Goal: Information Seeking & Learning: Learn about a topic

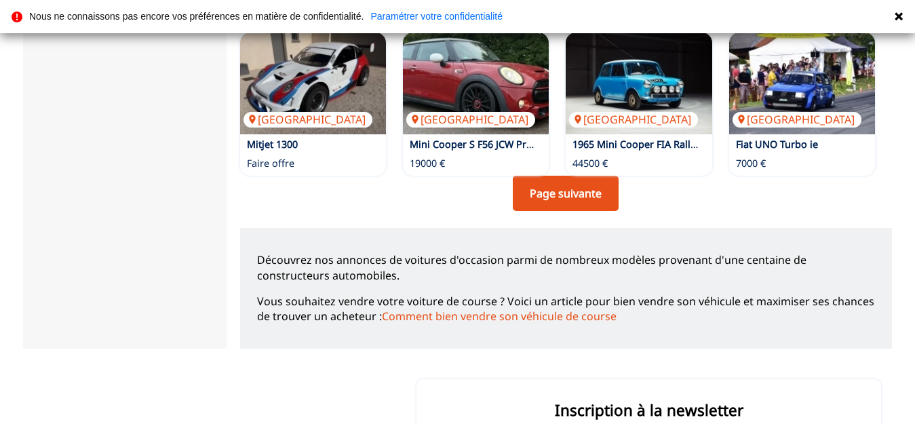
scroll to position [1144, 0]
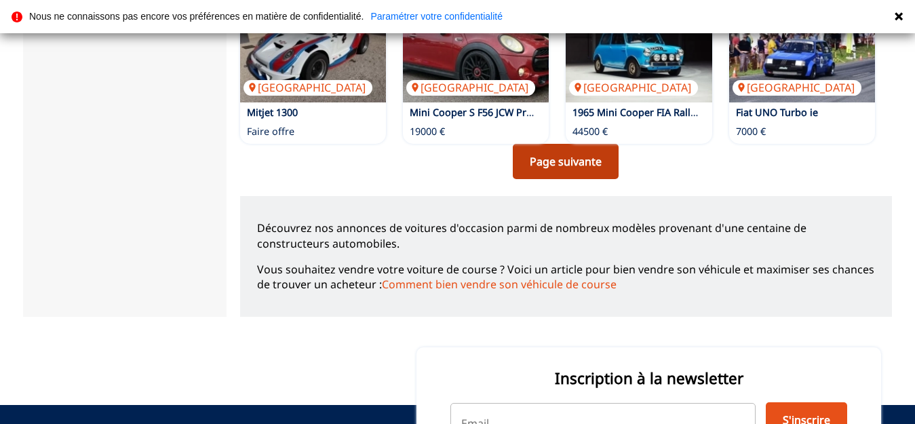
click at [589, 144] on link "Page suivante" at bounding box center [566, 161] width 106 height 35
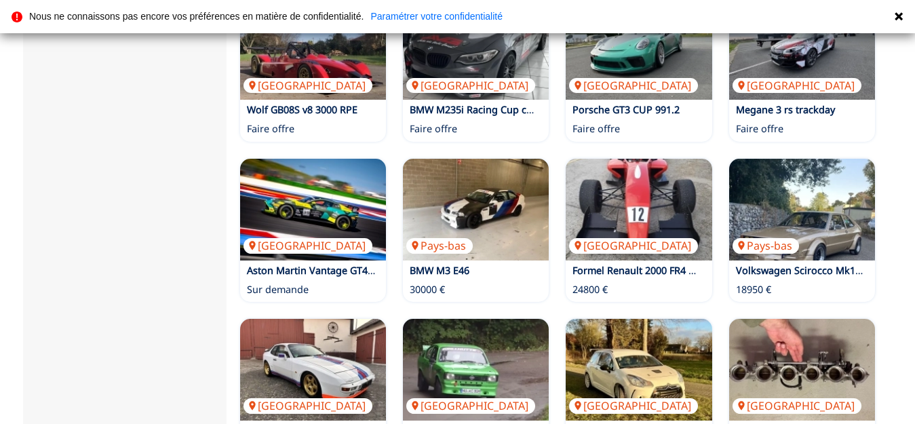
scroll to position [1144, 0]
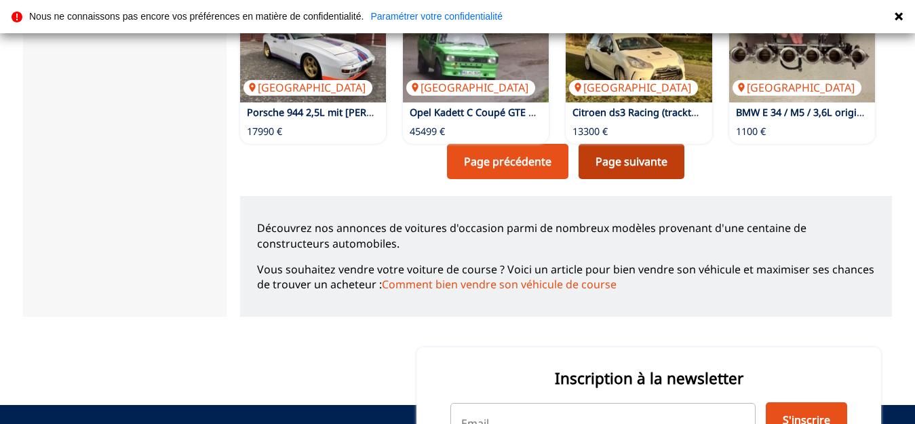
click at [632, 144] on link "Page suivante" at bounding box center [631, 161] width 106 height 35
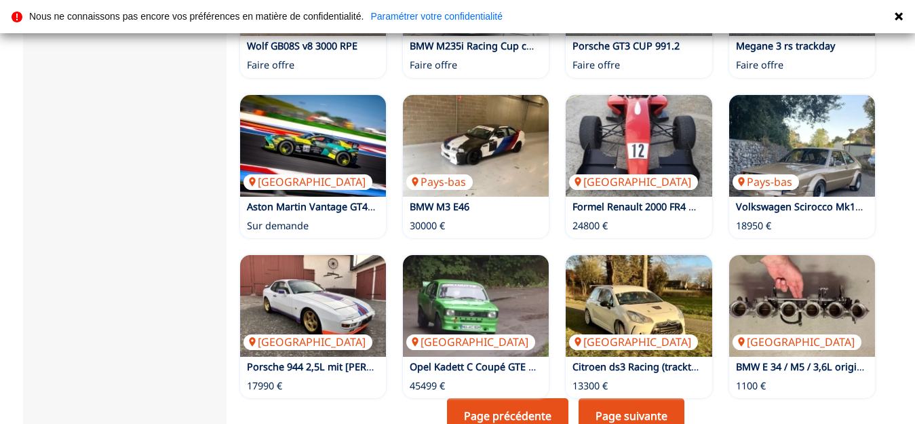
scroll to position [1080, 0]
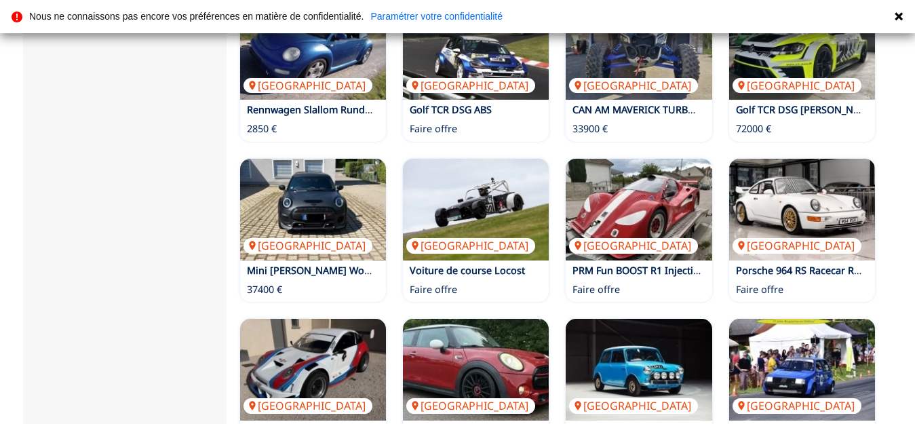
scroll to position [826, 0]
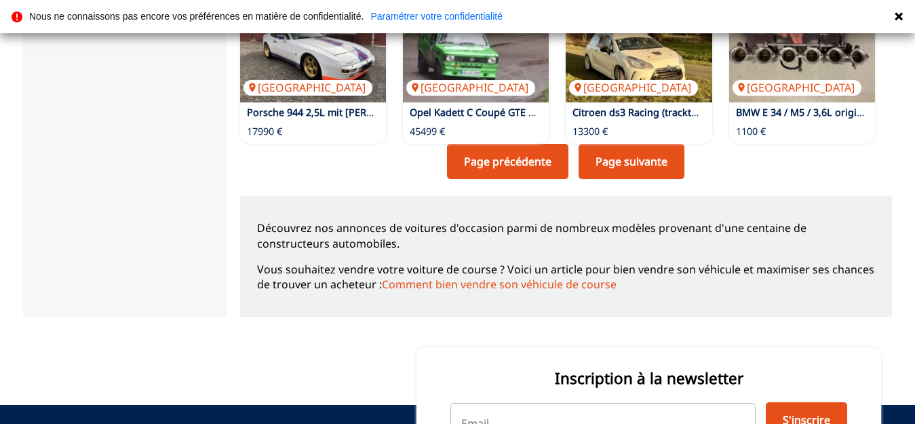
scroll to position [17, 0]
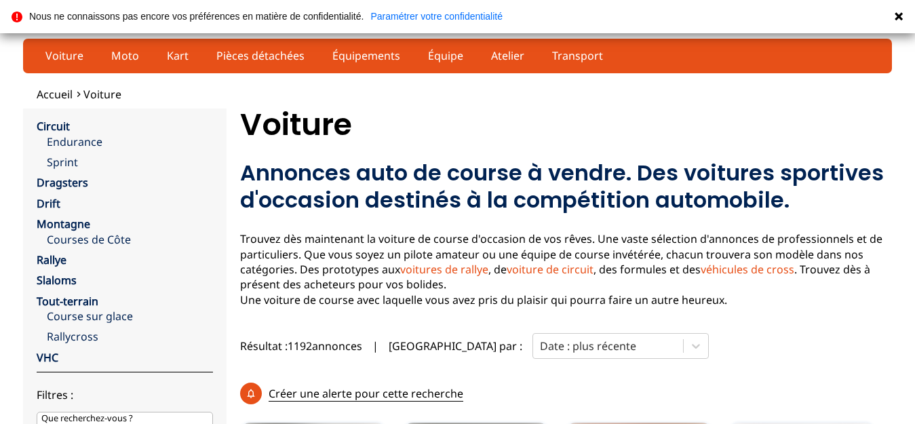
scroll to position [1144, 0]
